Goal: Navigation & Orientation: Find specific page/section

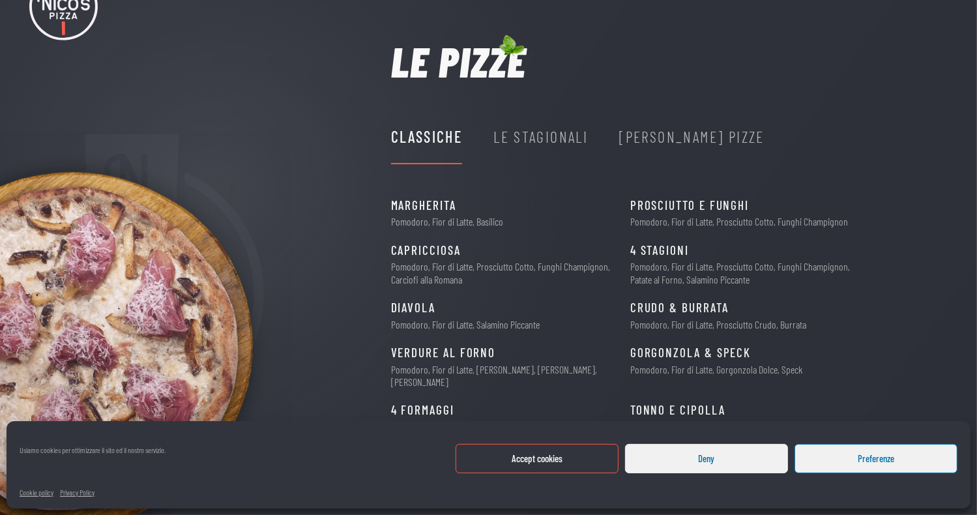
scroll to position [65, 0]
click at [692, 466] on button "Deny" at bounding box center [706, 458] width 163 height 29
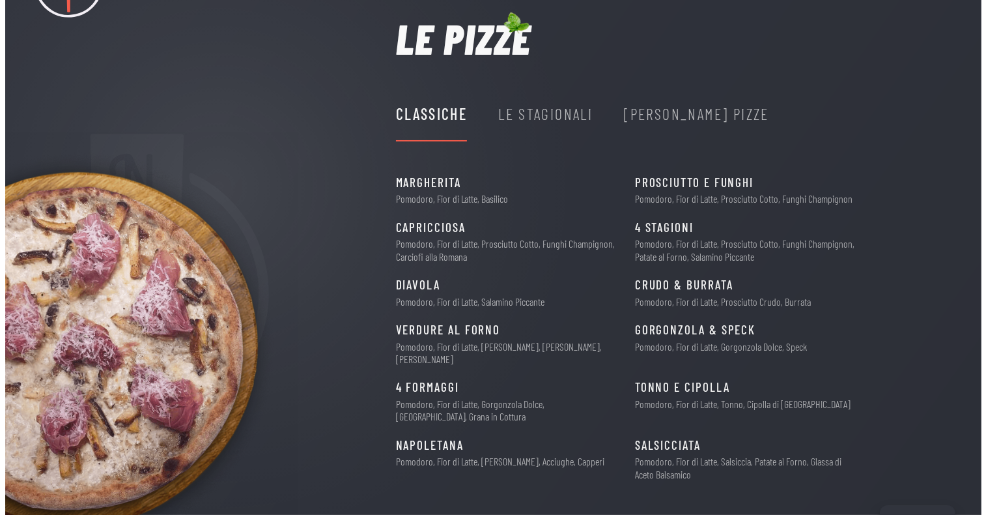
scroll to position [0, 0]
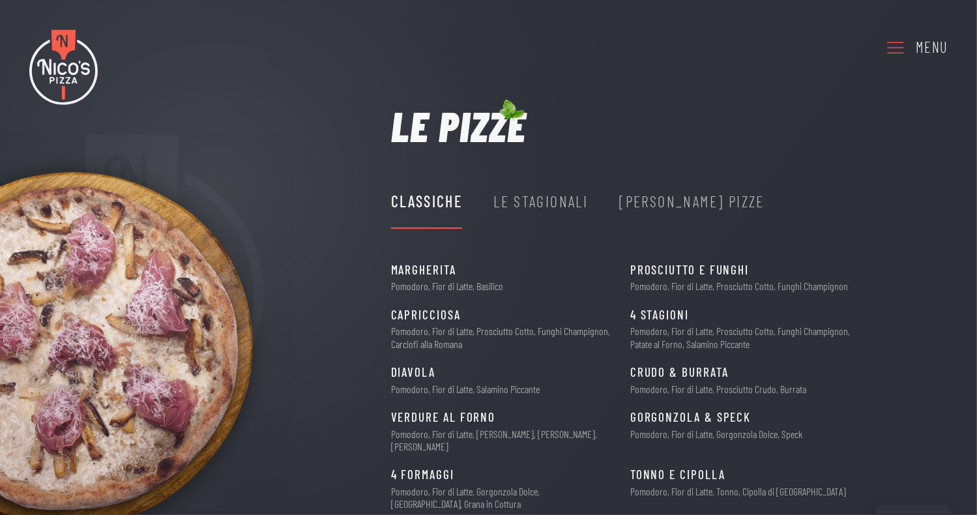
click at [912, 45] on link "Menu" at bounding box center [916, 47] width 63 height 36
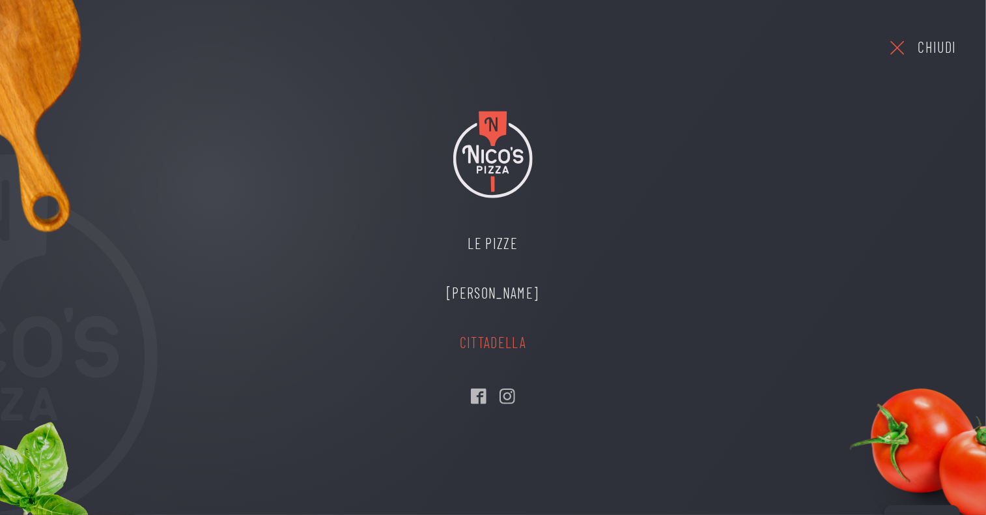
click at [479, 347] on link "Cittadella" at bounding box center [493, 343] width 118 height 50
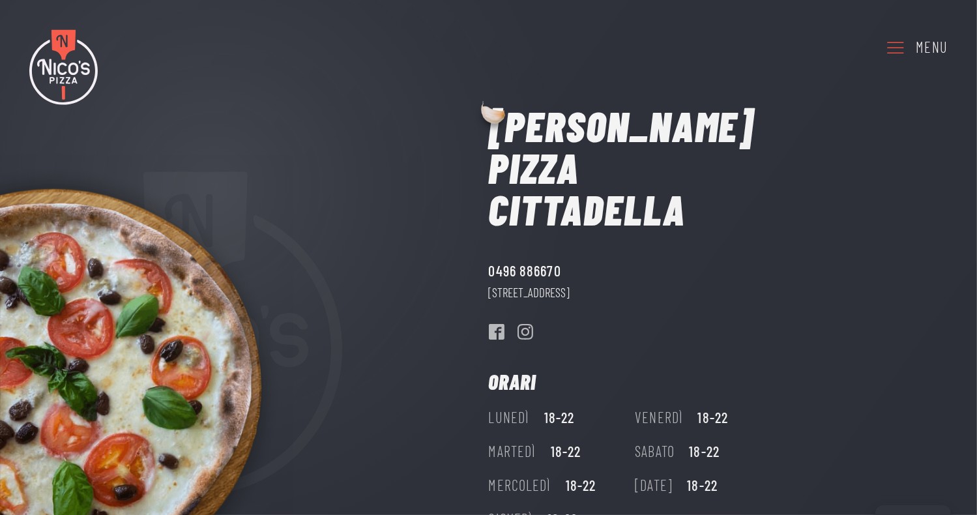
click at [74, 67] on img at bounding box center [63, 67] width 68 height 76
